Goal: Information Seeking & Learning: Check status

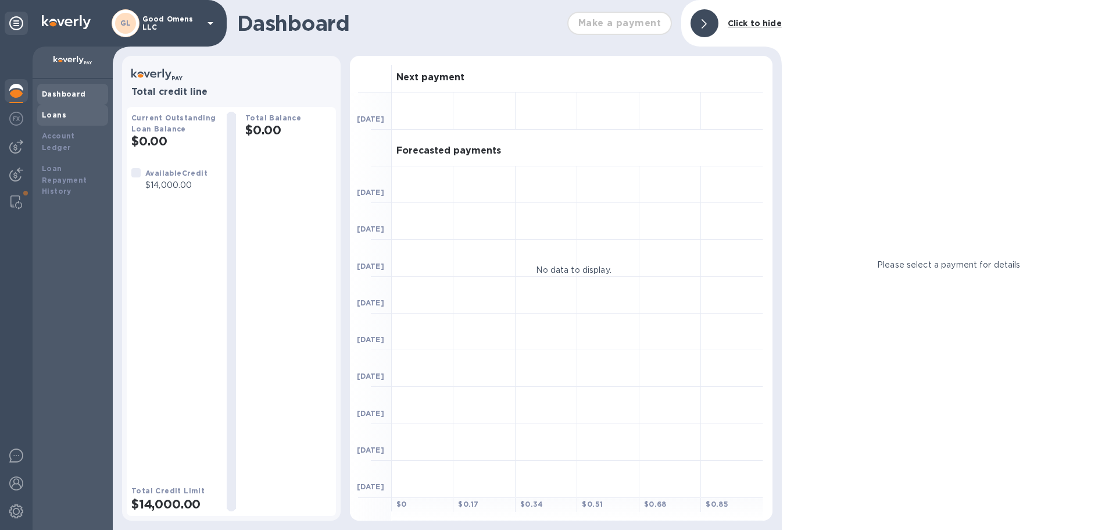
click at [48, 117] on b "Loans" at bounding box center [54, 114] width 24 height 9
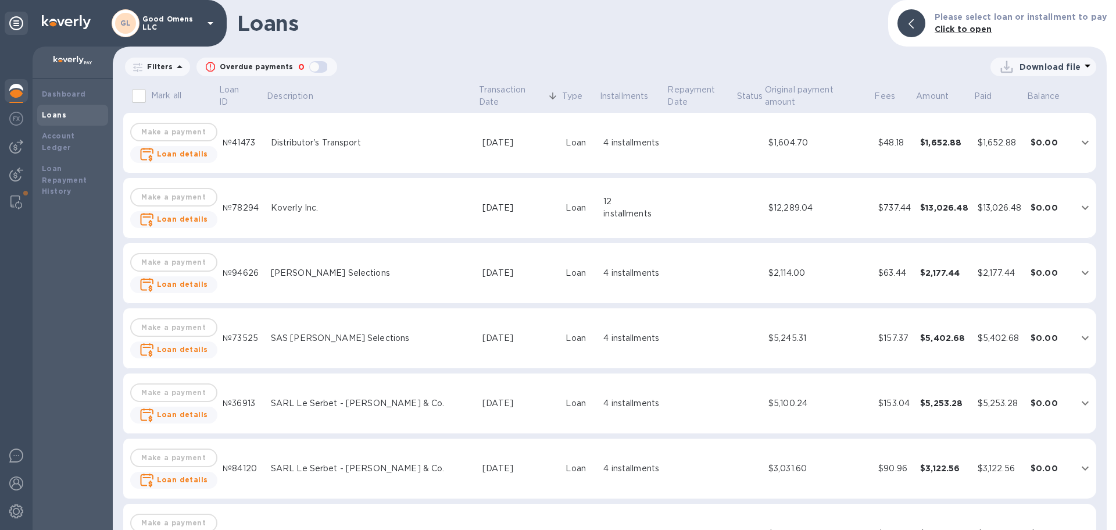
click at [340, 217] on td "Koverly Inc." at bounding box center [372, 208] width 212 height 60
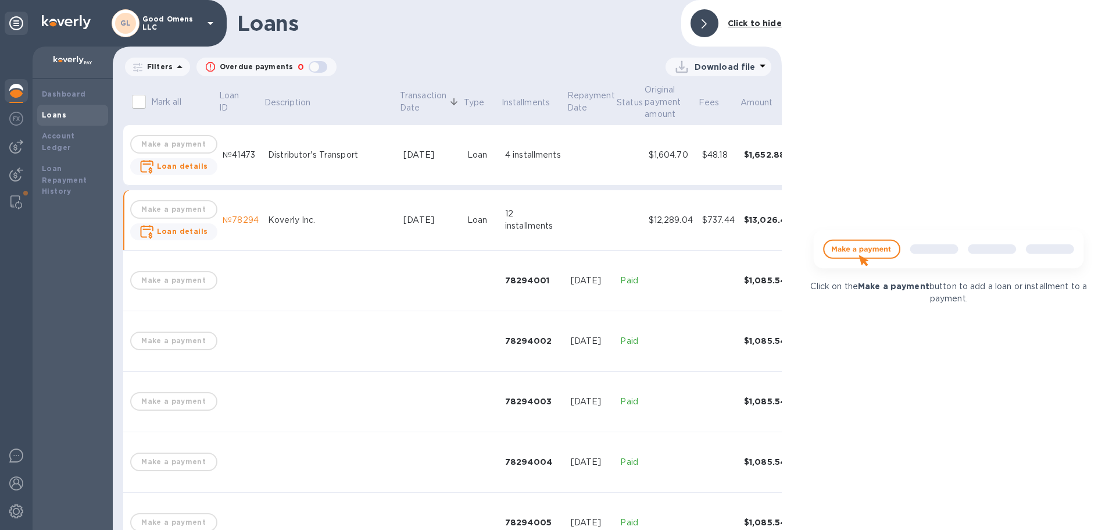
click at [48, 116] on b "Loans" at bounding box center [54, 114] width 24 height 9
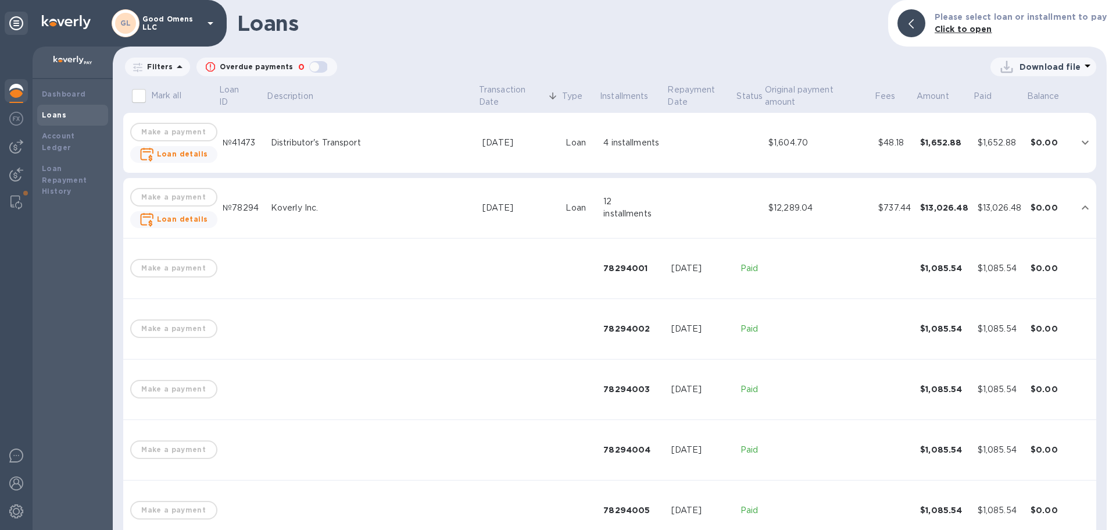
click at [50, 116] on b "Loans" at bounding box center [54, 114] width 24 height 9
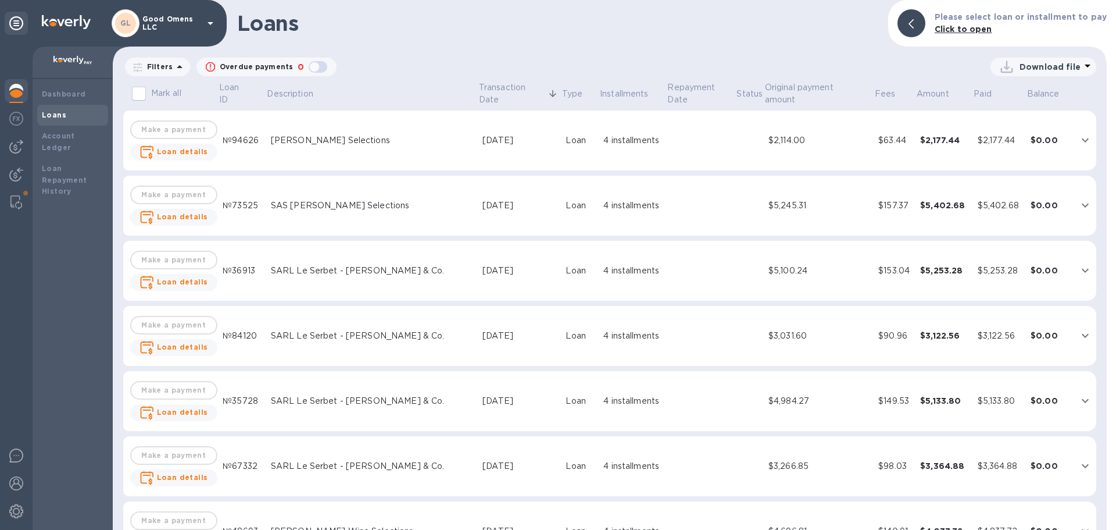
scroll to position [872, 0]
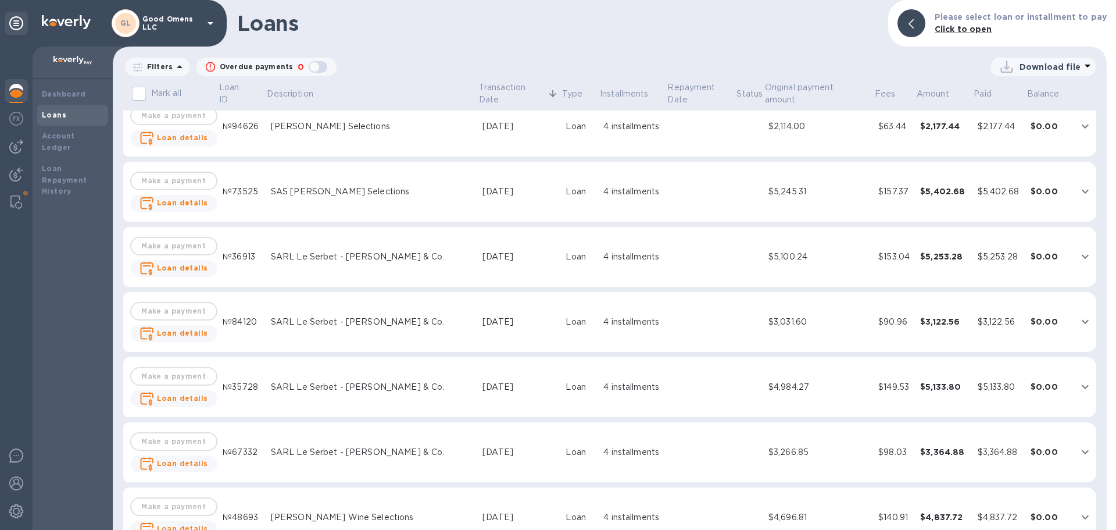
click at [421, 256] on div "SARL Le Serbet - [PERSON_NAME] & Co." at bounding box center [372, 257] width 202 height 12
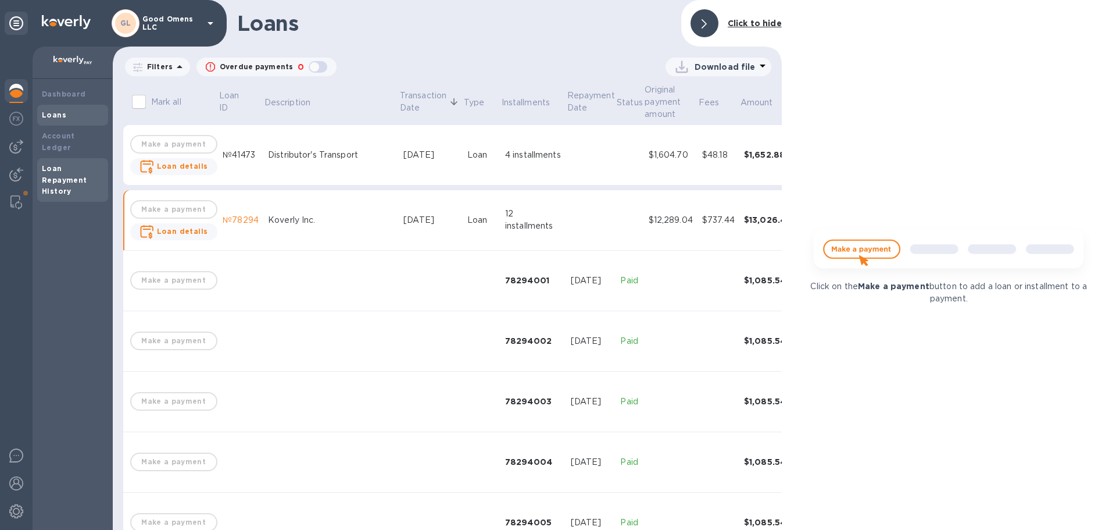
click at [53, 163] on div "Loan Repayment History" at bounding box center [73, 180] width 62 height 35
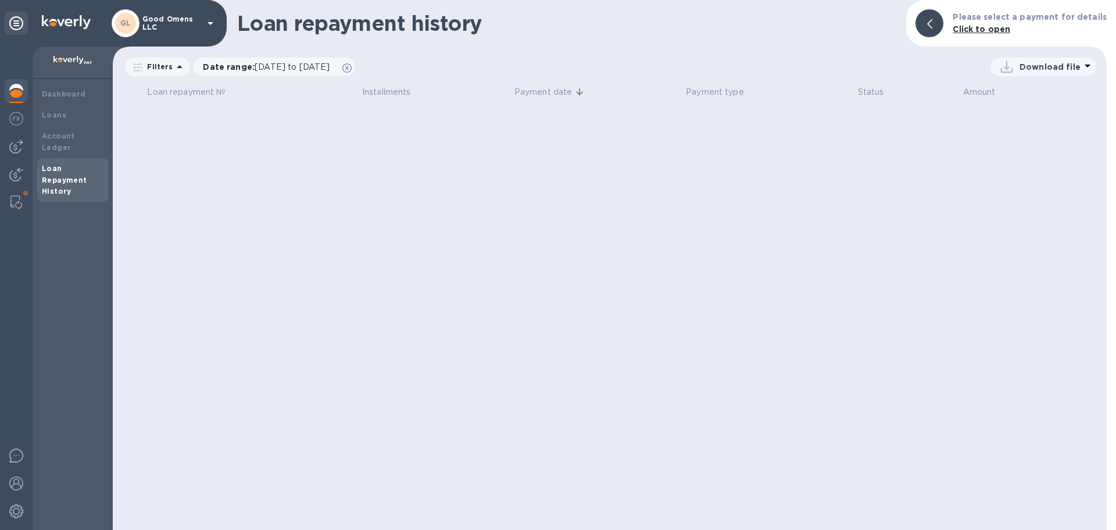
click at [65, 170] on b "Loan Repayment History" at bounding box center [64, 180] width 45 height 32
click at [352, 70] on icon at bounding box center [346, 67] width 9 height 9
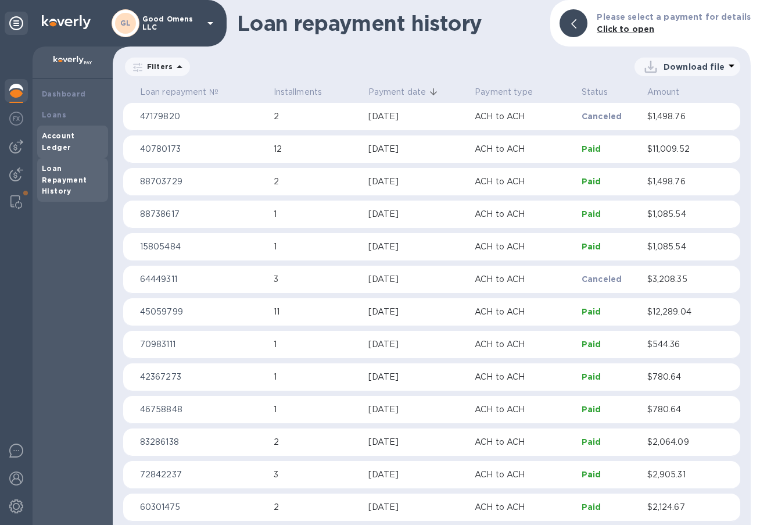
click at [75, 135] on b "Account Ledger" at bounding box center [58, 141] width 33 height 20
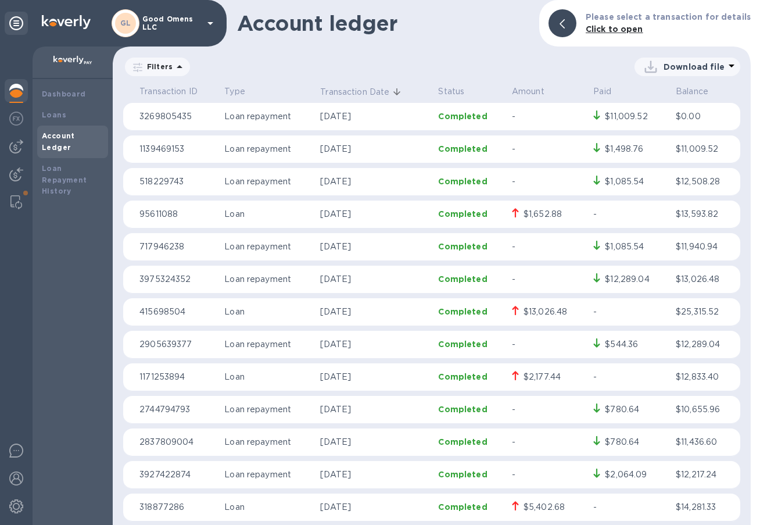
click at [327, 312] on p "[DATE]" at bounding box center [374, 312] width 109 height 12
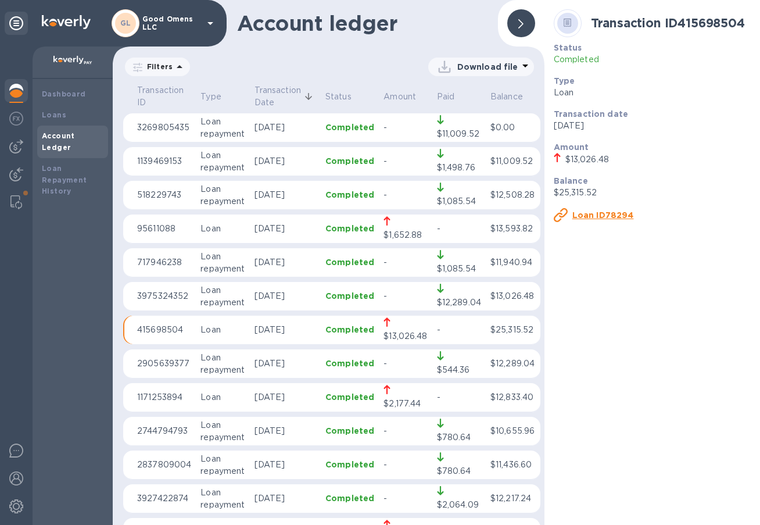
click at [607, 212] on u "Loan ID78294" at bounding box center [604, 214] width 62 height 9
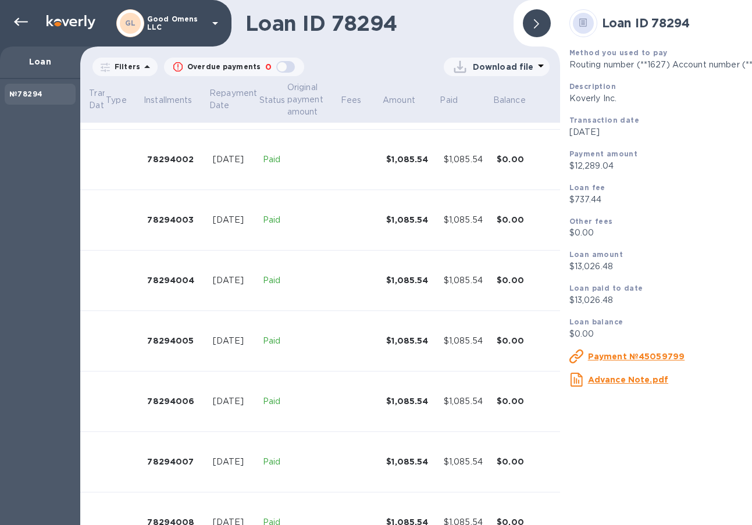
scroll to position [0, 166]
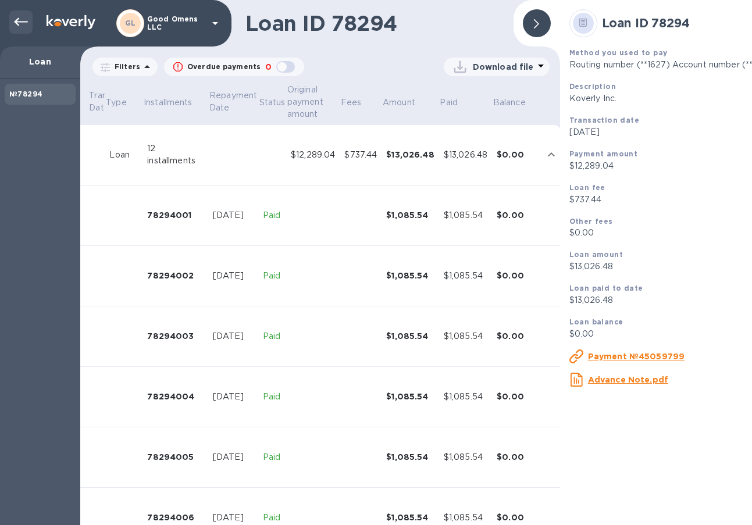
click at [17, 24] on icon at bounding box center [21, 22] width 14 height 8
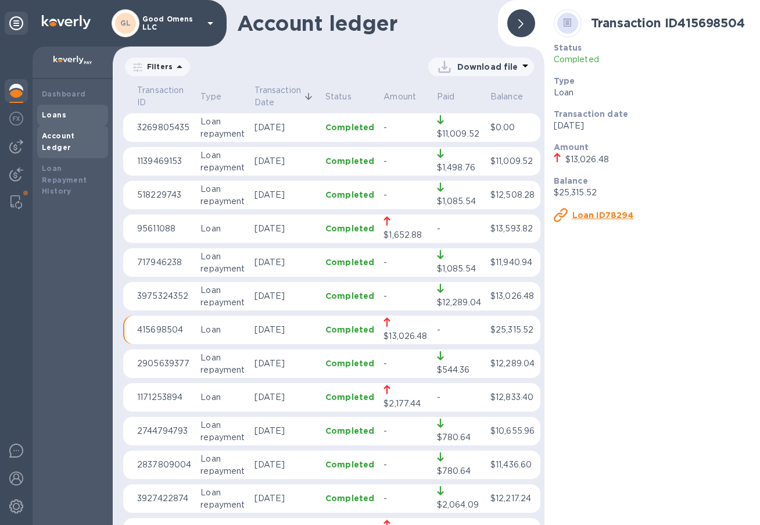
click at [57, 113] on b "Loans" at bounding box center [54, 114] width 24 height 9
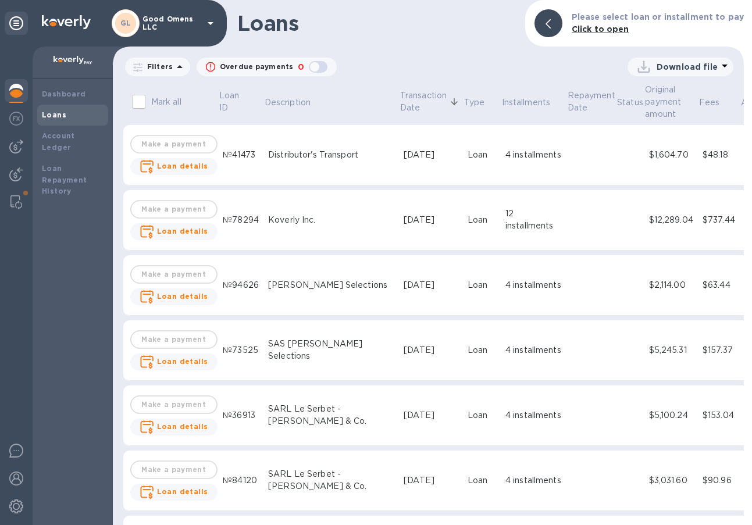
click at [255, 217] on td "№78294" at bounding box center [240, 220] width 45 height 60
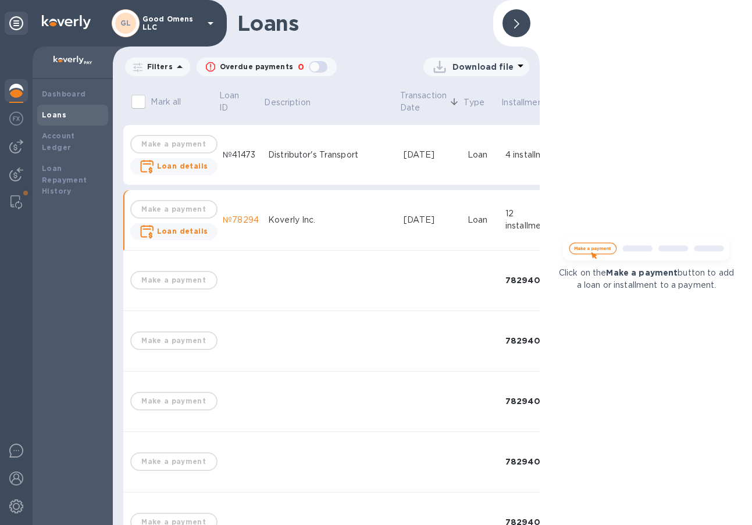
click at [511, 22] on div at bounding box center [516, 23] width 28 height 28
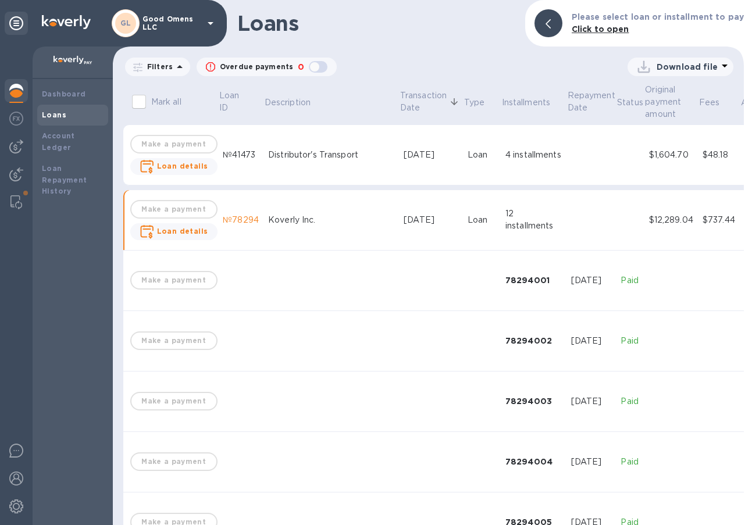
click at [225, 217] on div "№78294" at bounding box center [241, 220] width 36 height 12
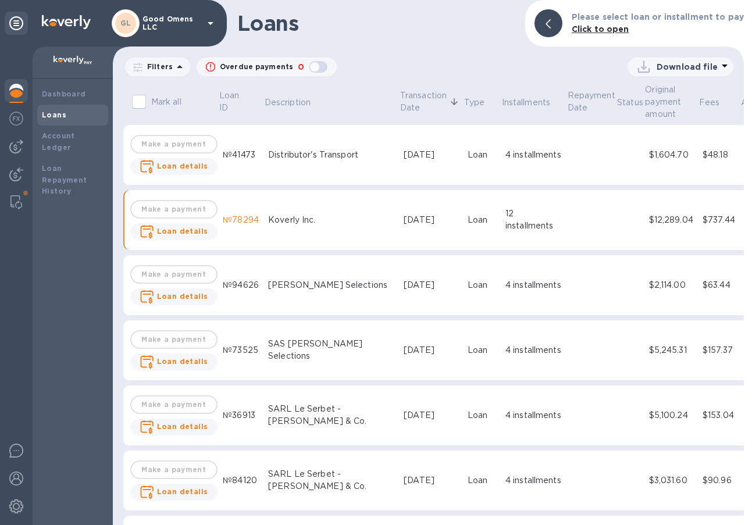
click at [226, 217] on div "№78294" at bounding box center [241, 220] width 36 height 12
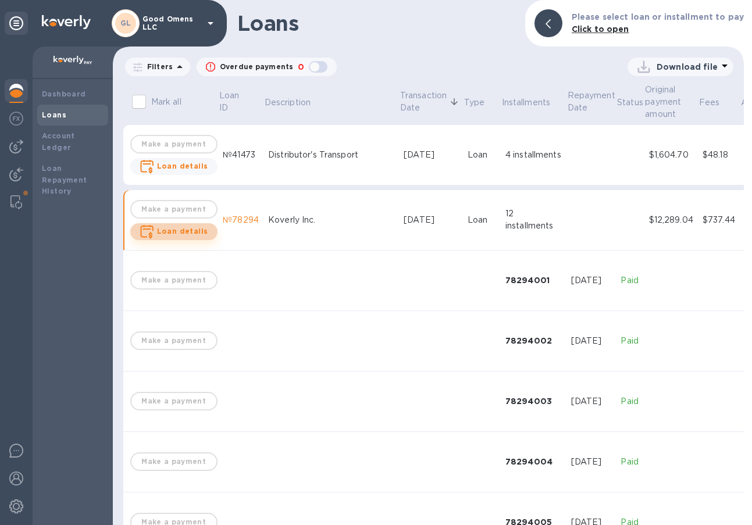
click at [188, 231] on b "Loan details" at bounding box center [182, 231] width 51 height 9
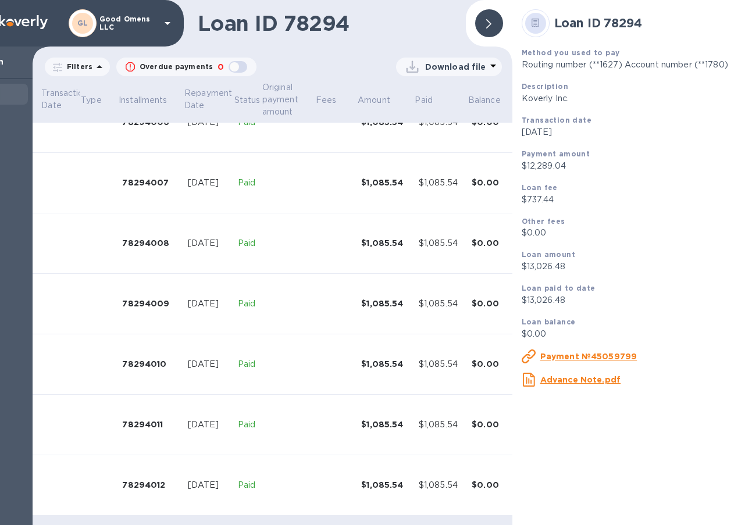
scroll to position [404, 166]
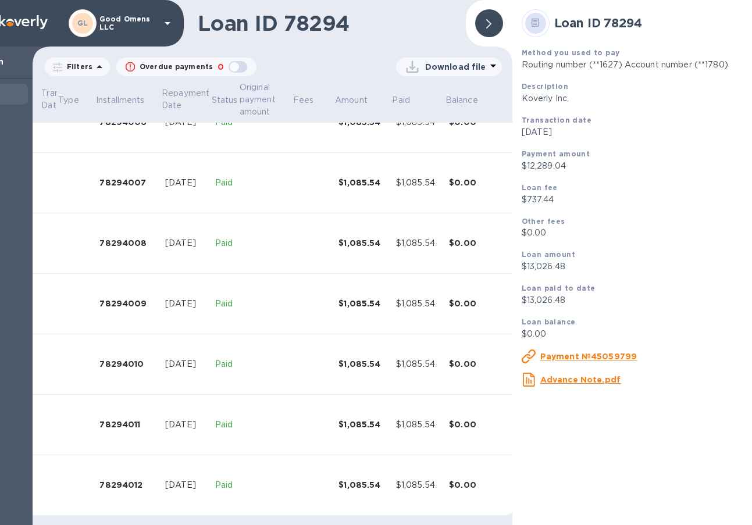
click at [487, 19] on icon at bounding box center [488, 23] width 5 height 9
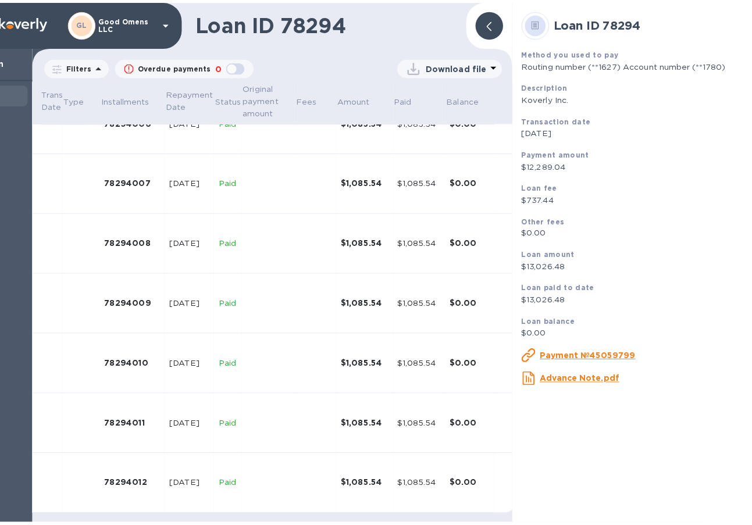
scroll to position [395, 0]
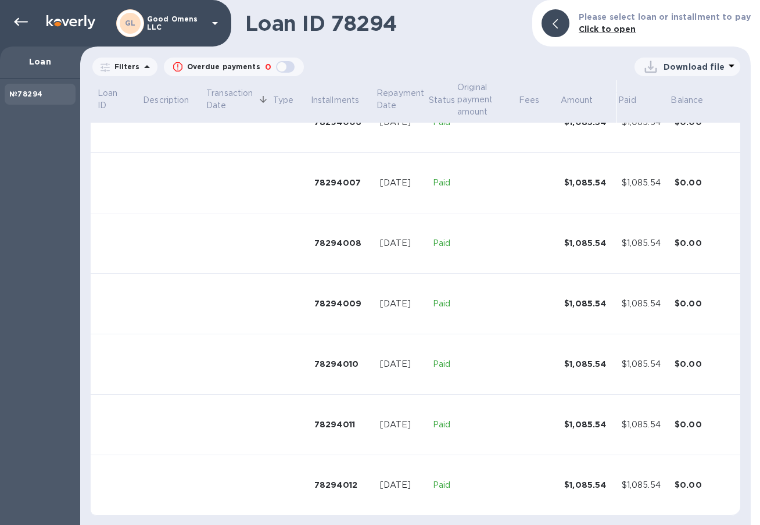
click at [34, 59] on p "Loan" at bounding box center [40, 62] width 62 height 12
click at [22, 22] on icon at bounding box center [21, 22] width 14 height 8
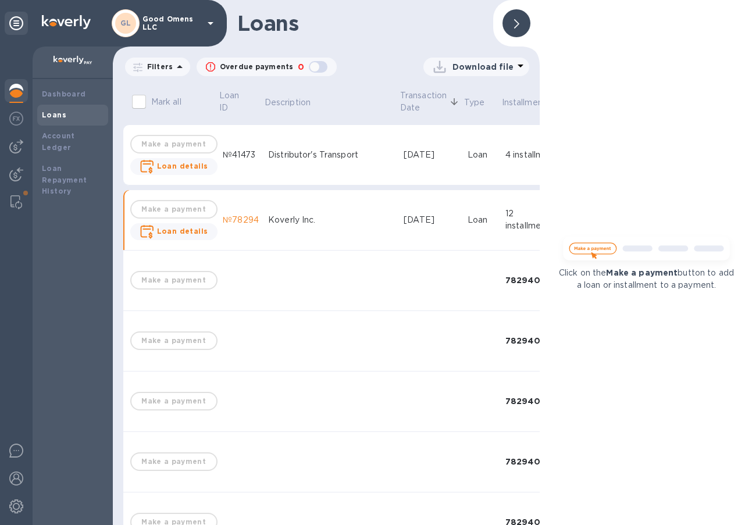
click at [512, 22] on div at bounding box center [516, 23] width 28 height 28
